Goal: Check status

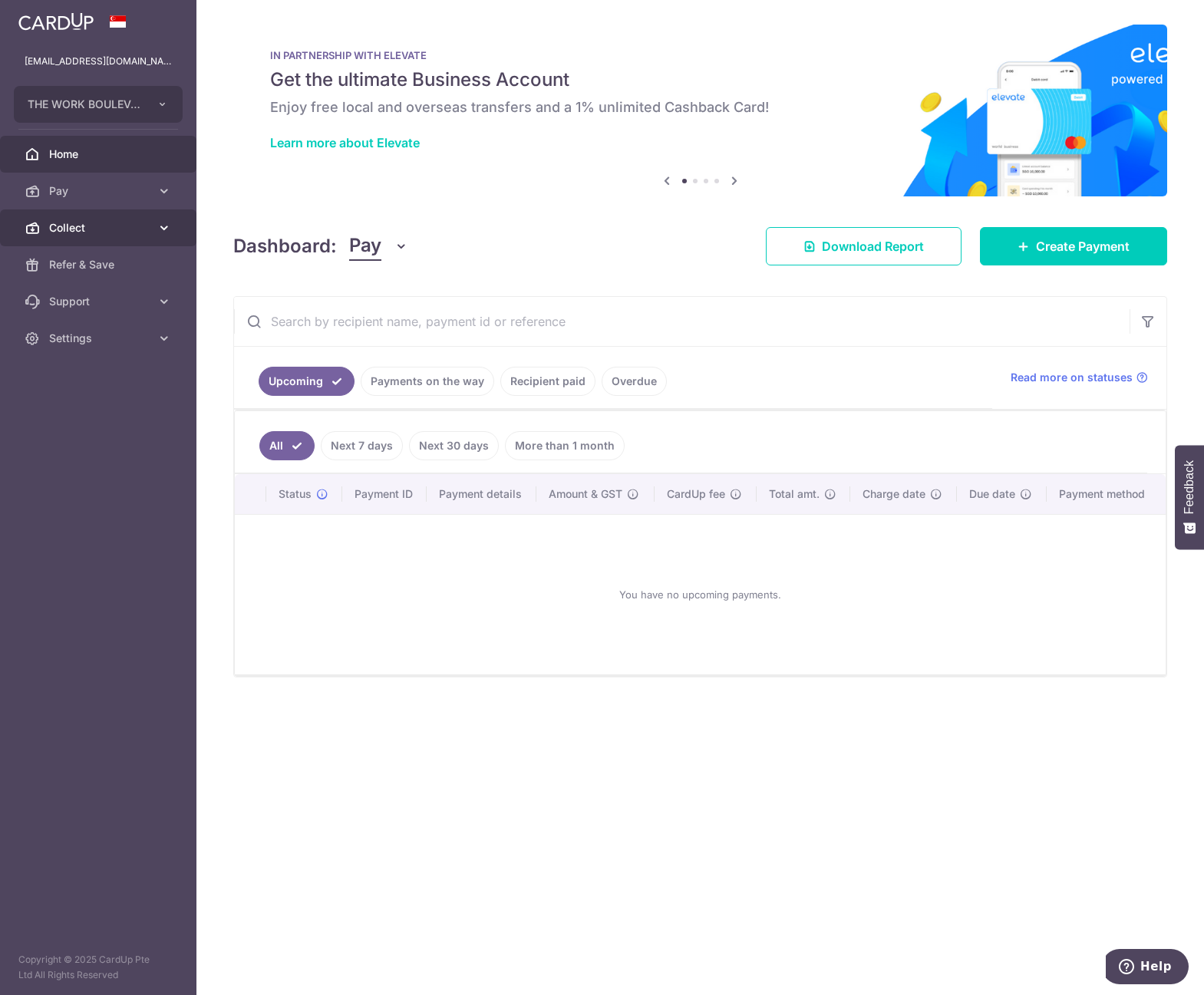
click at [85, 216] on link "Collect" at bounding box center [98, 227] width 197 height 37
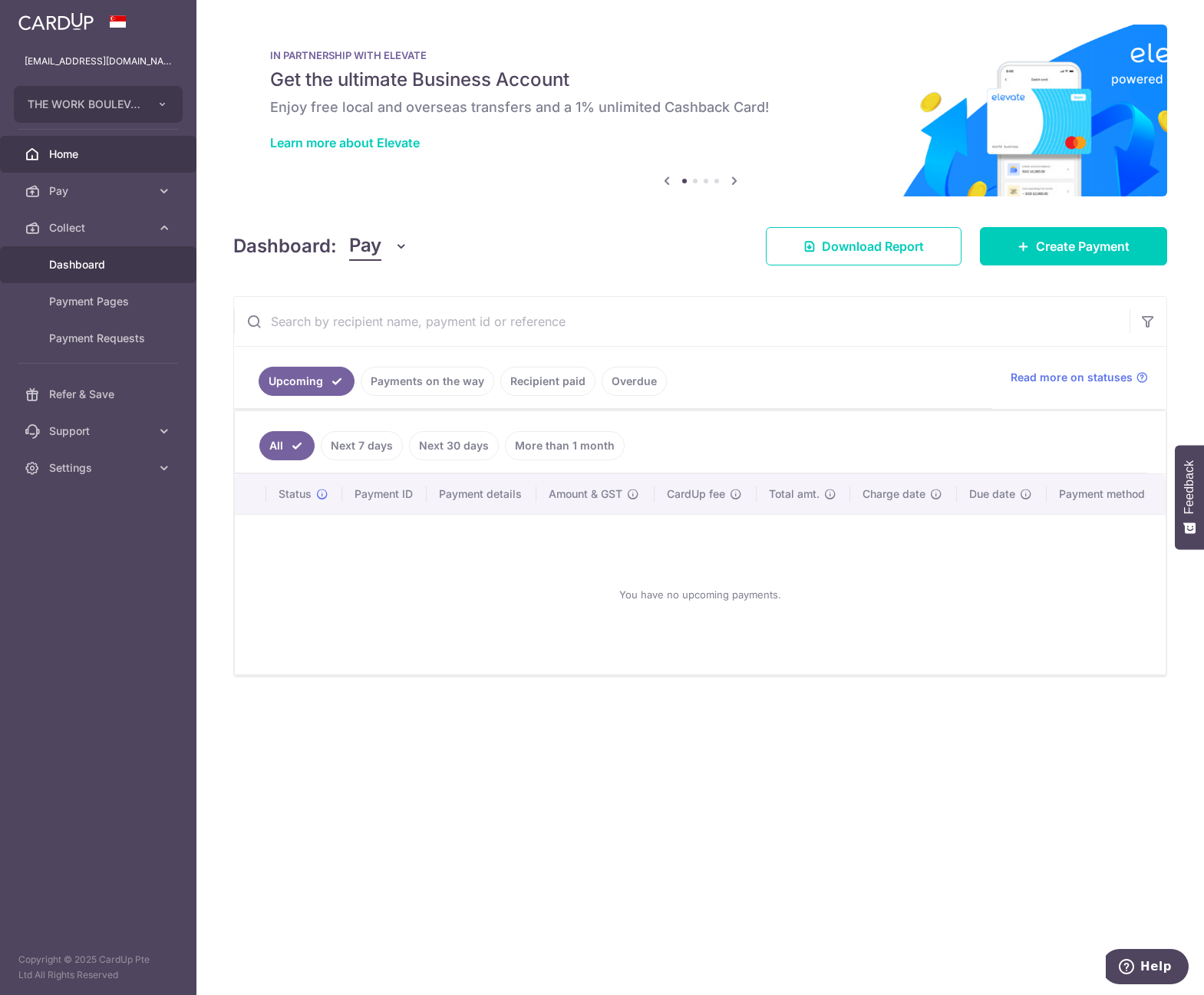
click at [93, 265] on span "Dashboard" at bounding box center [100, 265] width 101 height 15
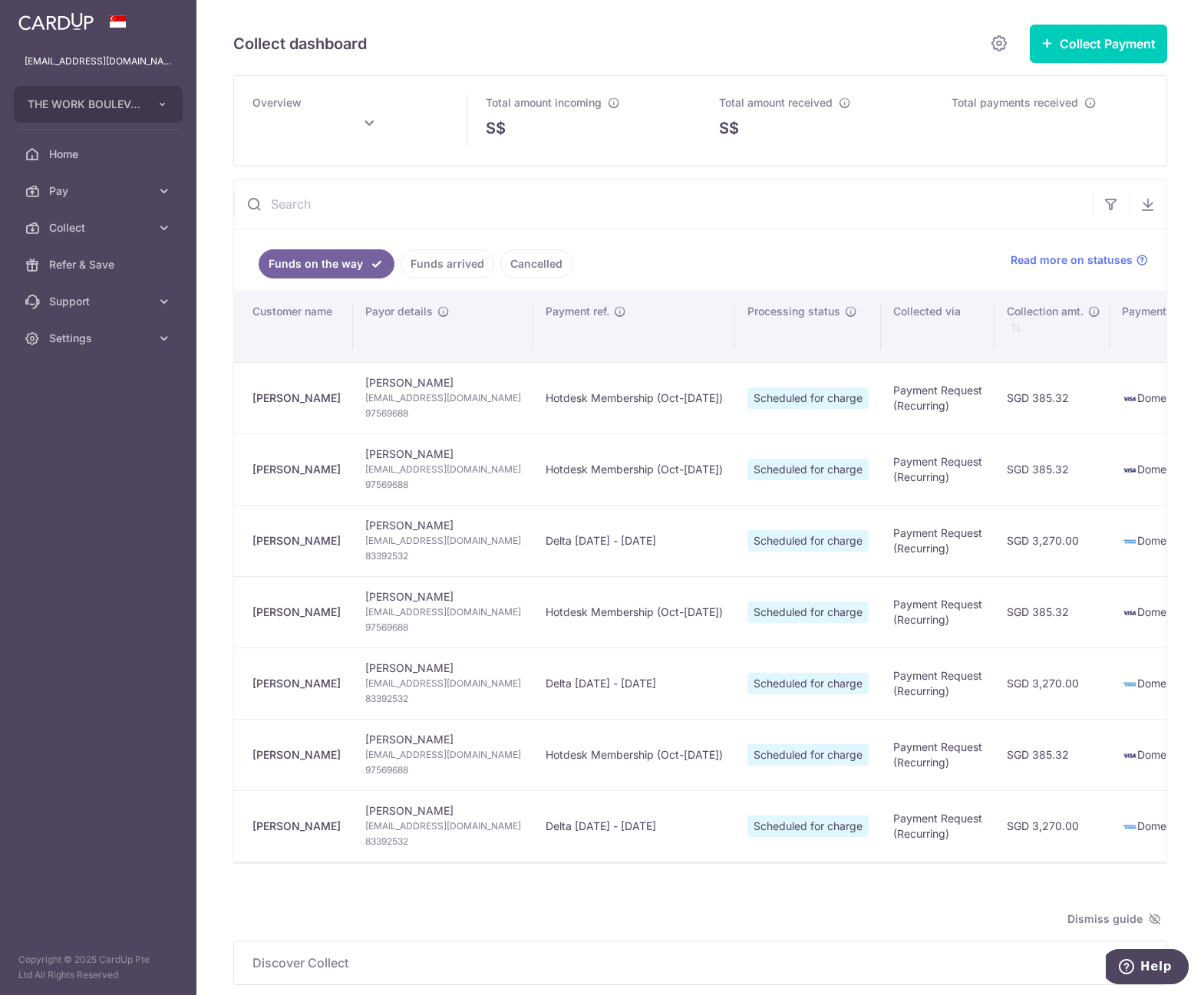
click at [454, 262] on link "Funds arrived" at bounding box center [447, 264] width 94 height 29
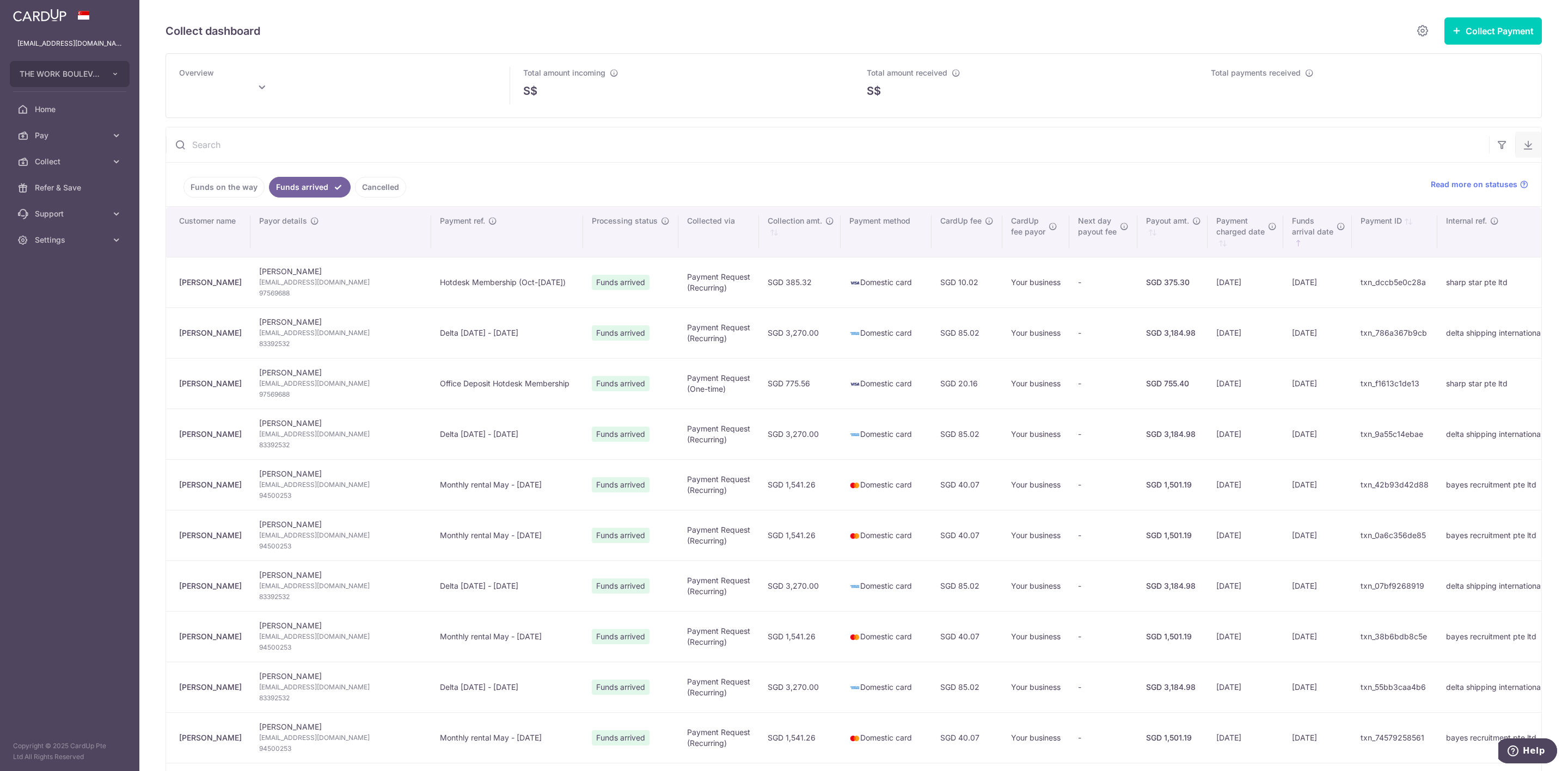
type input "[DATE]"
